Goal: Task Accomplishment & Management: Manage account settings

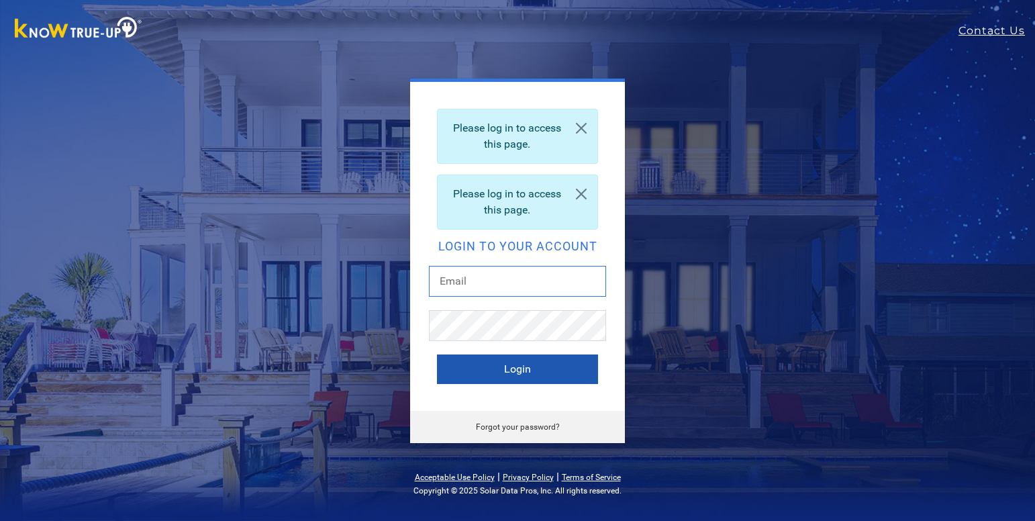
type input "[EMAIL_ADDRESS][DOMAIN_NAME]"
click at [484, 375] on button "Login" at bounding box center [517, 370] width 161 height 30
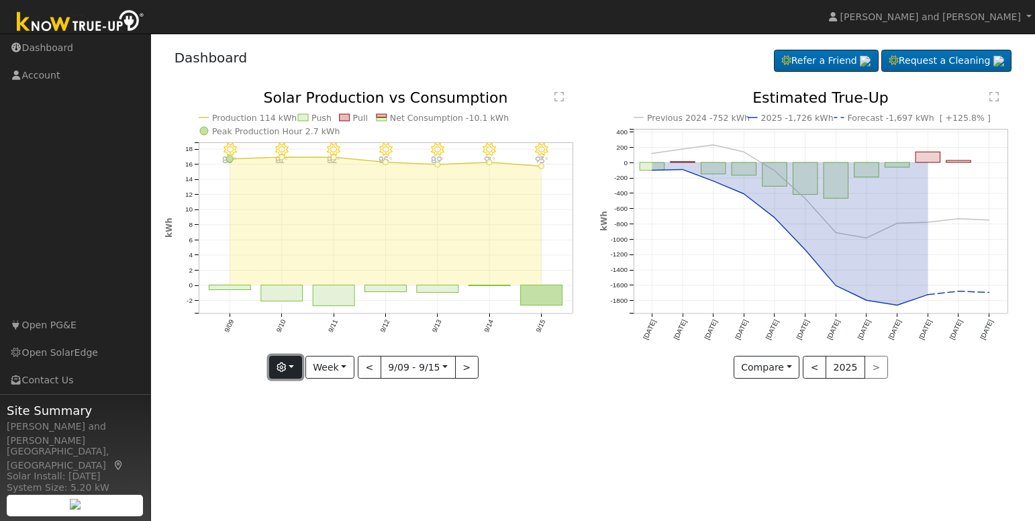
click at [296, 370] on button "button" at bounding box center [285, 367] width 33 height 23
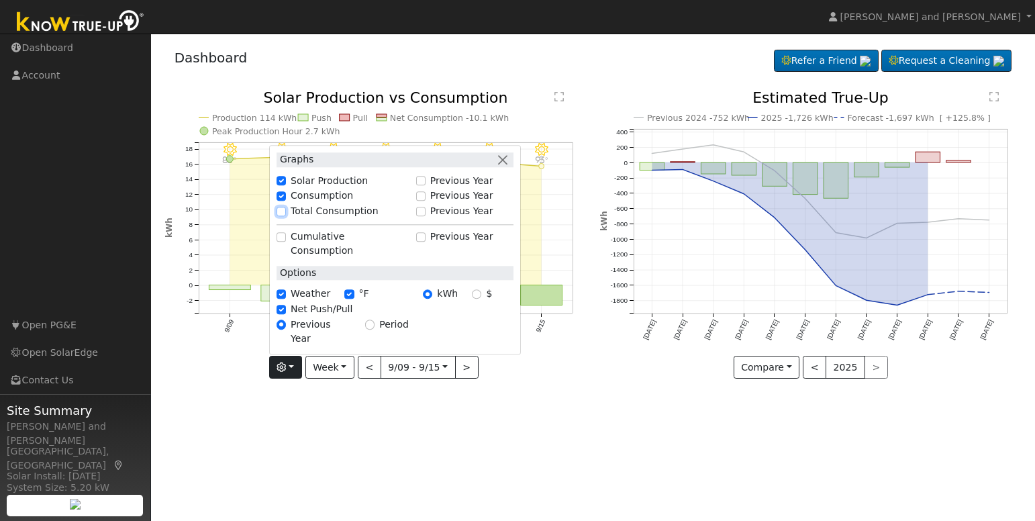
click at [284, 216] on input "Total Consumption" at bounding box center [281, 211] width 9 height 9
checkbox input "true"
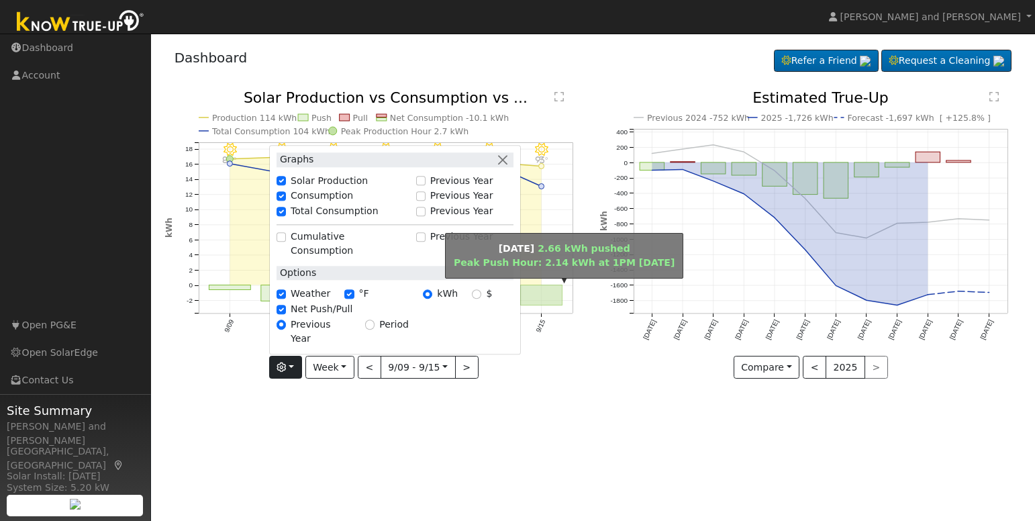
click at [551, 293] on rect "onclick=""" at bounding box center [542, 295] width 42 height 20
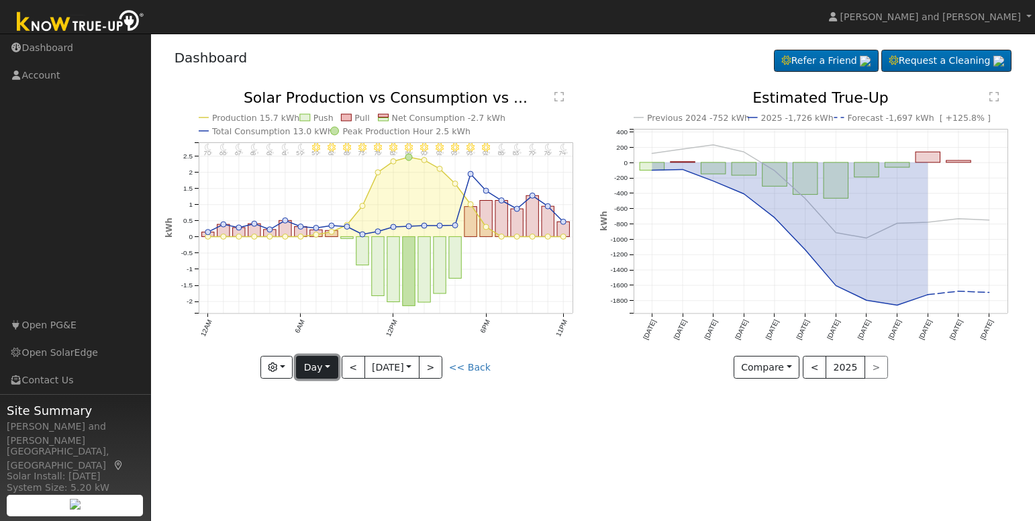
click at [312, 365] on button "Day" at bounding box center [317, 367] width 42 height 23
click at [329, 437] on link "Month" at bounding box center [343, 433] width 93 height 19
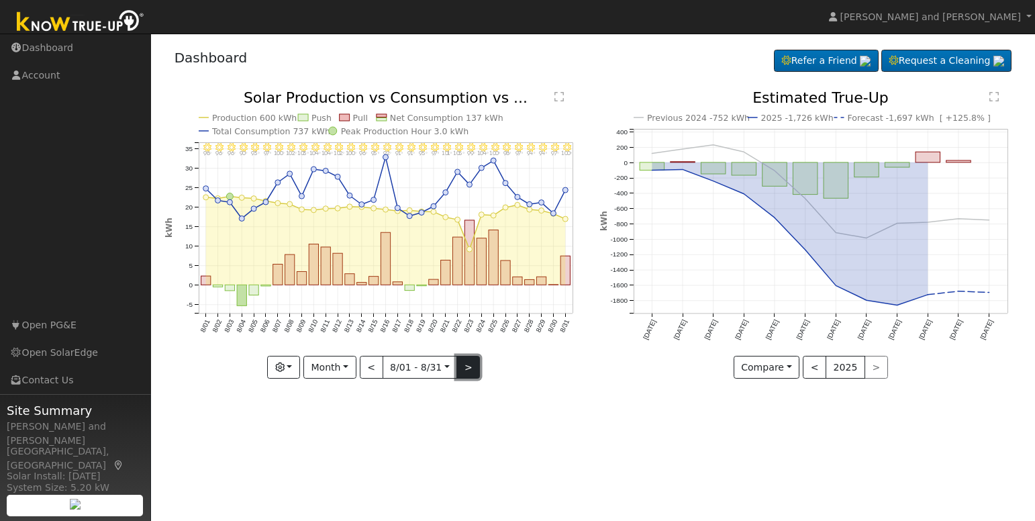
click at [463, 363] on button ">" at bounding box center [469, 367] width 24 height 23
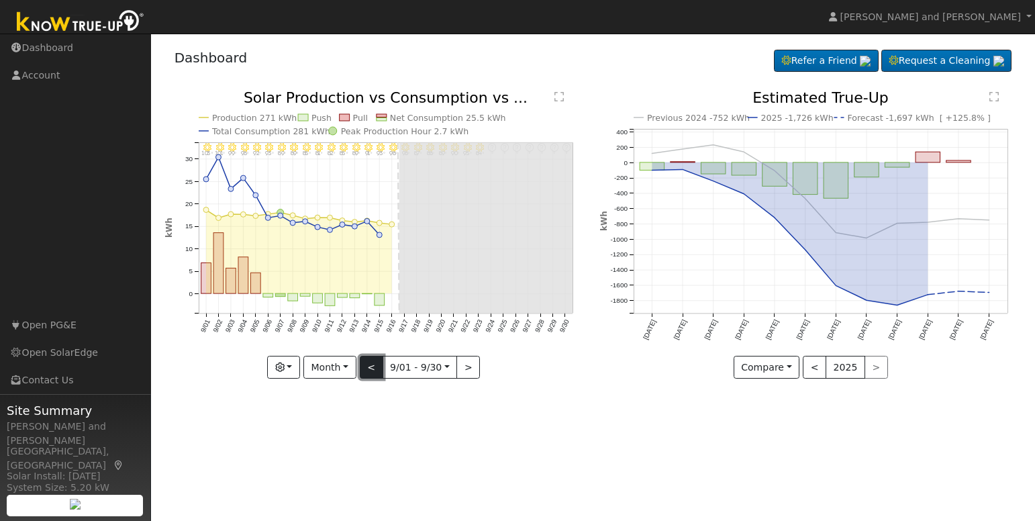
click at [370, 369] on button "<" at bounding box center [372, 367] width 24 height 23
type input "[DATE]"
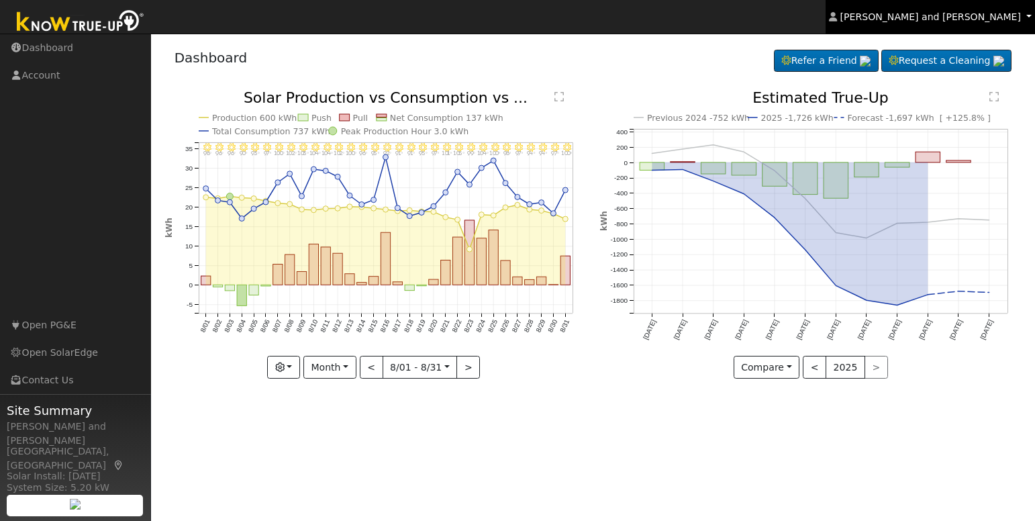
click at [954, 13] on span "[PERSON_NAME] and [PERSON_NAME]" at bounding box center [931, 16] width 181 height 11
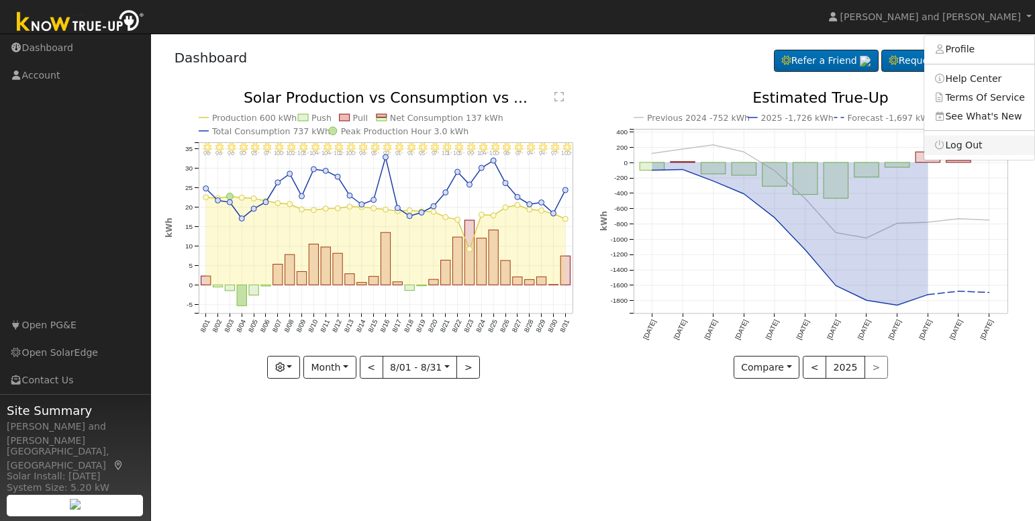
click at [962, 148] on link "Log Out" at bounding box center [980, 145] width 110 height 19
